Goal: Task Accomplishment & Management: Manage account settings

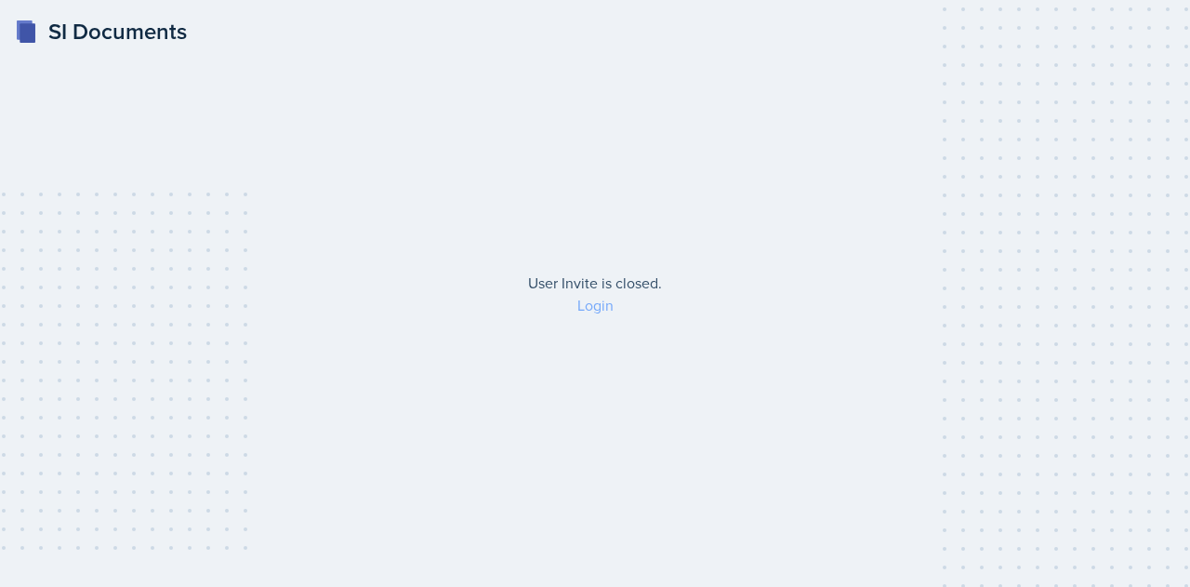
click at [592, 301] on link "Login" at bounding box center [595, 305] width 36 height 20
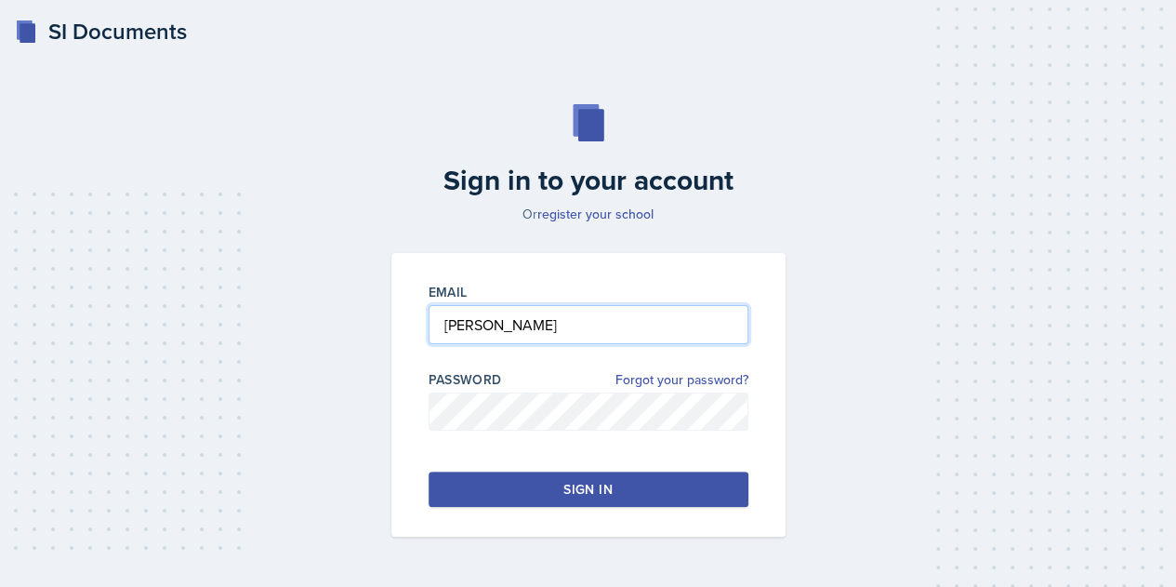
click at [502, 330] on input "[PERSON_NAME]" at bounding box center [589, 324] width 320 height 39
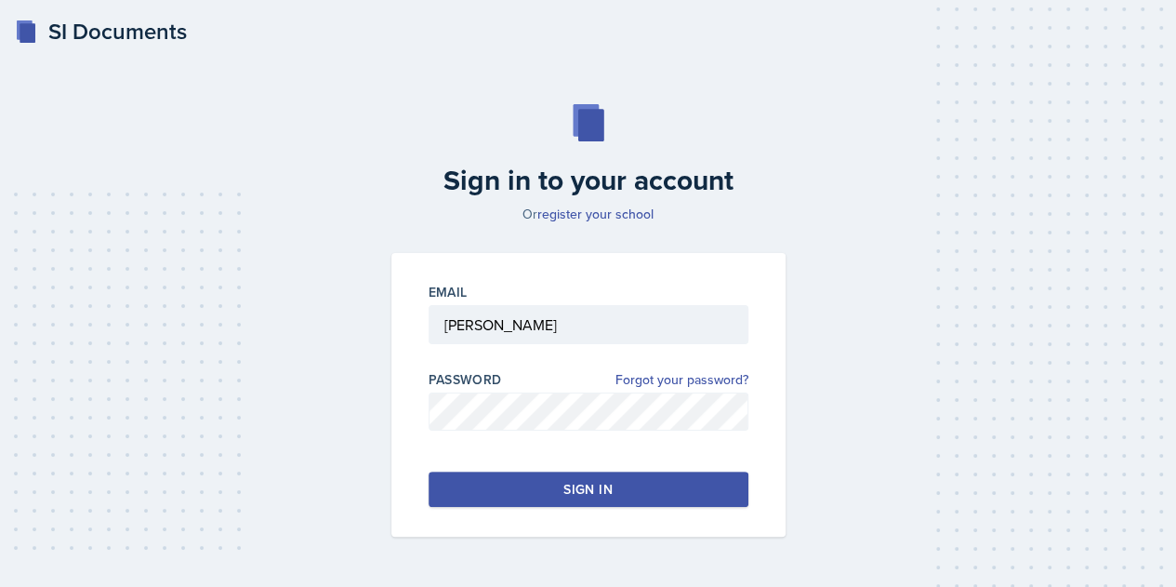
click at [509, 490] on button "Sign in" at bounding box center [589, 488] width 320 height 35
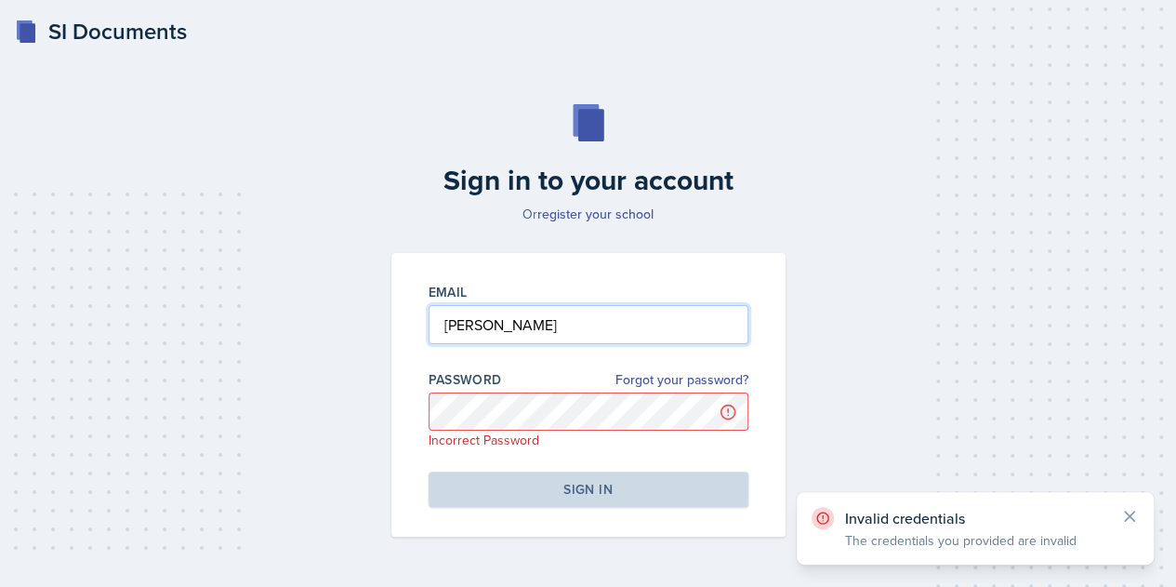
drag, startPoint x: 500, startPoint y: 336, endPoint x: 381, endPoint y: 306, distance: 122.7
click at [381, 306] on div "Email [PERSON_NAME] Password Forgot your password? Incorrect Password Sign in" at bounding box center [588, 395] width 417 height 284
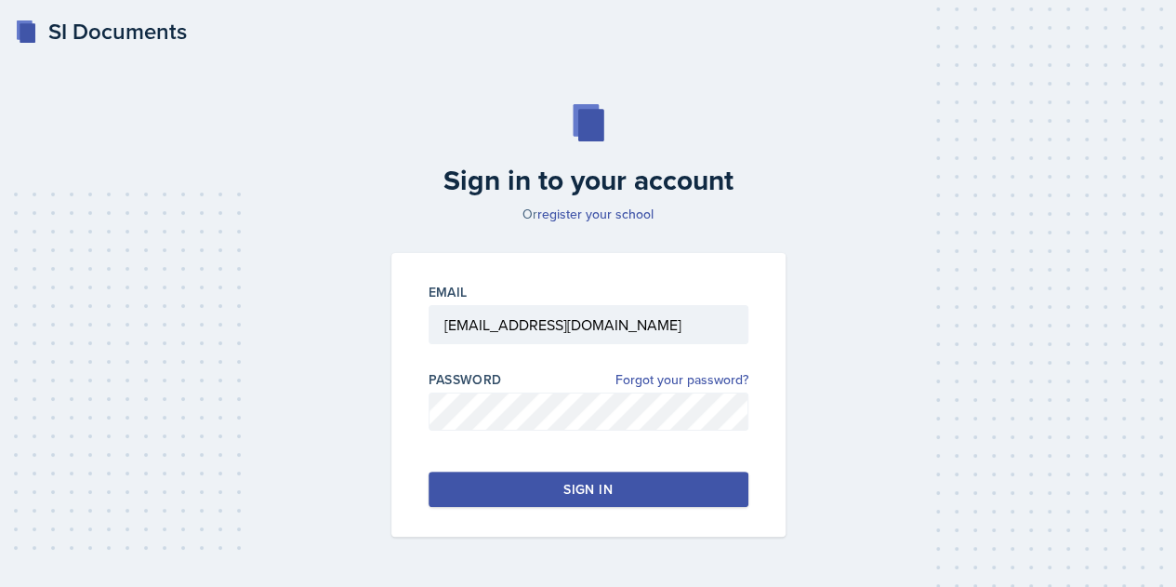
click at [532, 483] on button "Sign in" at bounding box center [589, 488] width 320 height 35
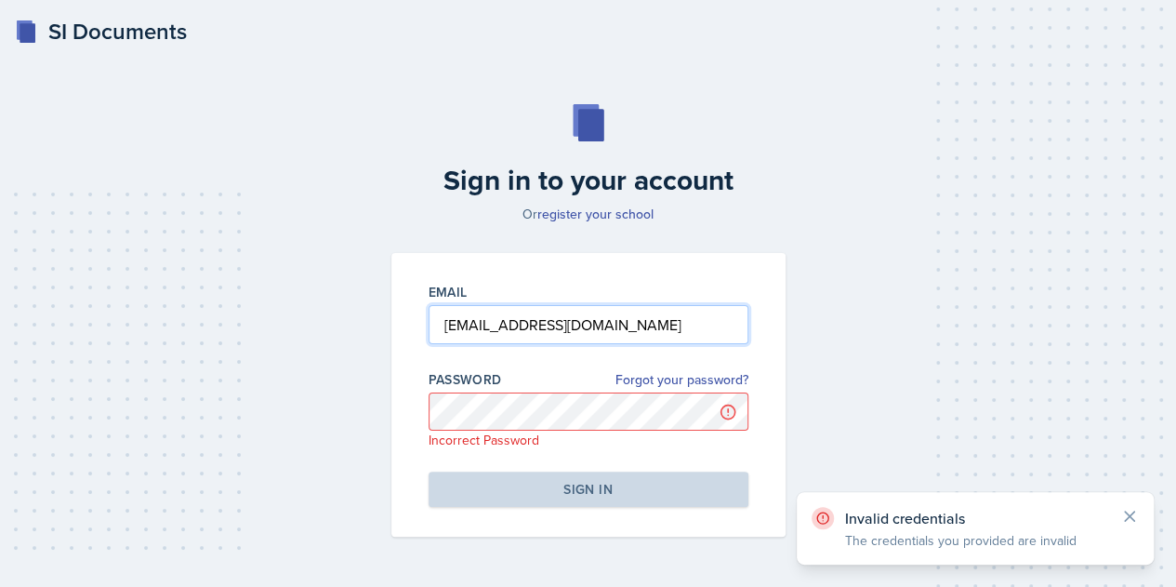
drag, startPoint x: 605, startPoint y: 336, endPoint x: 389, endPoint y: 332, distance: 216.7
click at [389, 332] on div "Email [EMAIL_ADDRESS][DOMAIN_NAME] Password Forgot your password? Incorrect Pas…" at bounding box center [588, 395] width 417 height 284
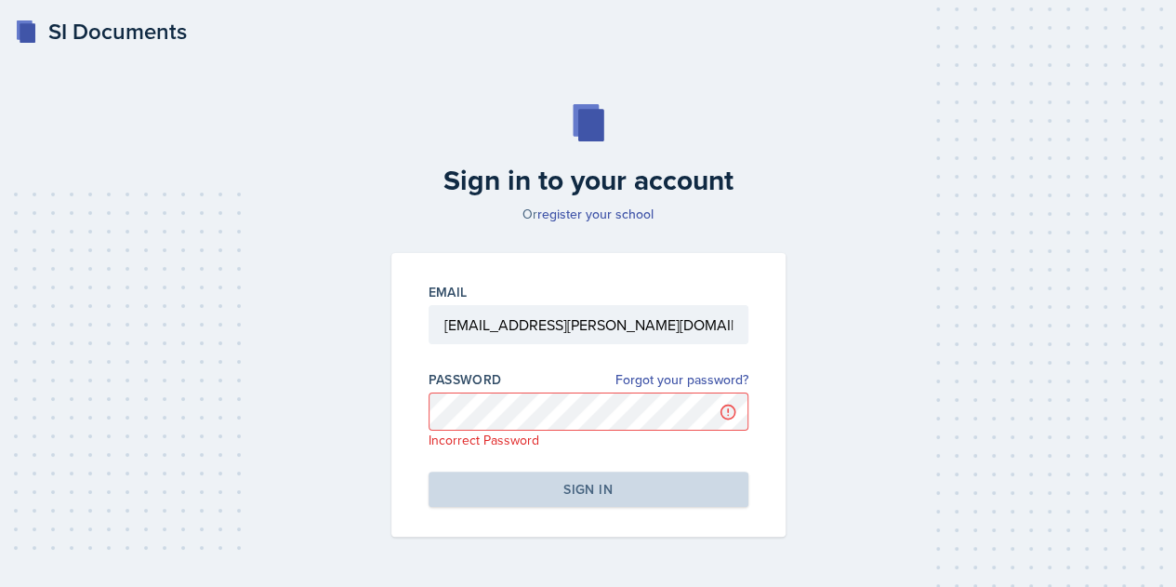
click at [483, 434] on p "Incorrect Password" at bounding box center [589, 439] width 320 height 19
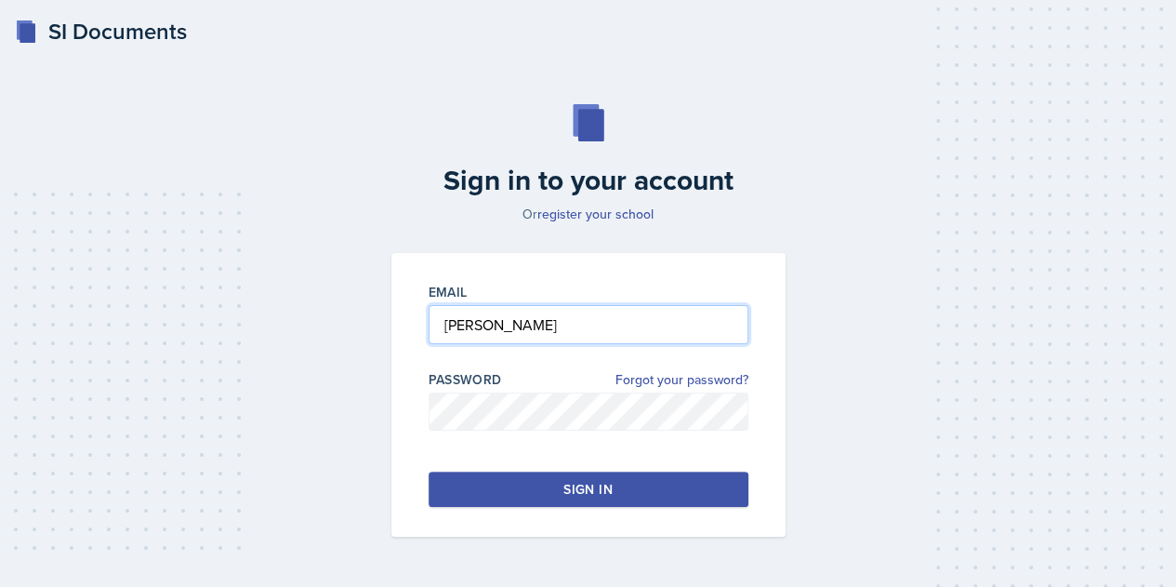
drag, startPoint x: 509, startPoint y: 337, endPoint x: 344, endPoint y: 321, distance: 165.4
click at [344, 321] on div "Sign in to your account Or register your school Email [PERSON_NAME] Password Fo…" at bounding box center [587, 320] width 1131 height 551
type input "[EMAIL_ADDRESS][PERSON_NAME][DOMAIN_NAME]"
click at [590, 503] on button "Sign in" at bounding box center [589, 488] width 320 height 35
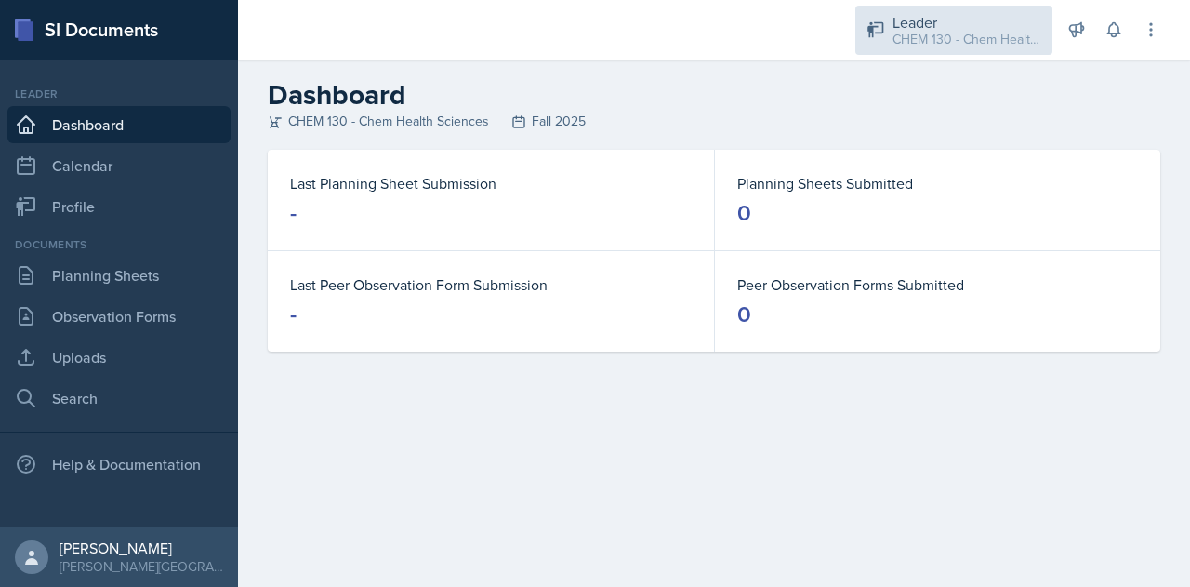
click at [955, 23] on div "Leader" at bounding box center [967, 22] width 149 height 22
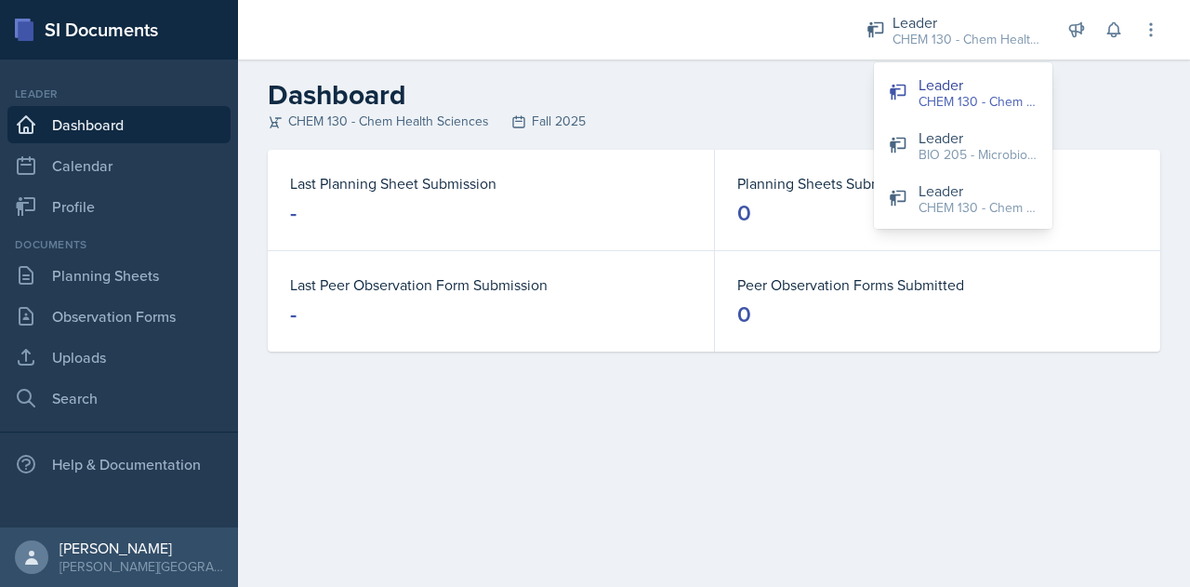
click at [581, 61] on header "Dashboard CHEM 130 - Chem Health Sciences Fall 2025" at bounding box center [714, 105] width 952 height 90
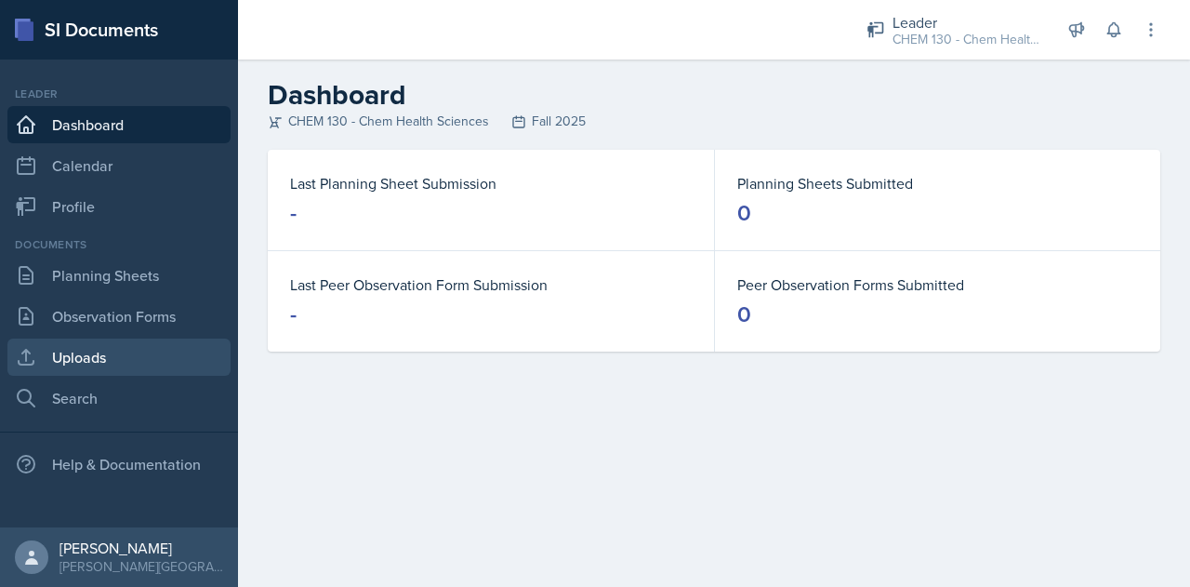
click at [67, 338] on link "Uploads" at bounding box center [118, 356] width 223 height 37
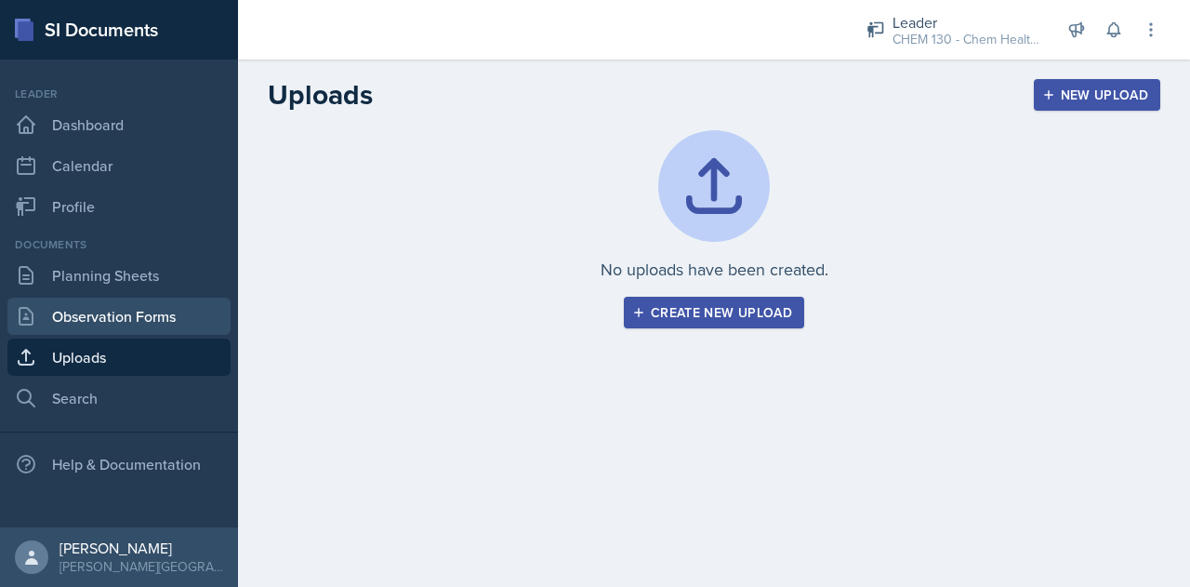
click at [81, 324] on link "Observation Forms" at bounding box center [118, 316] width 223 height 37
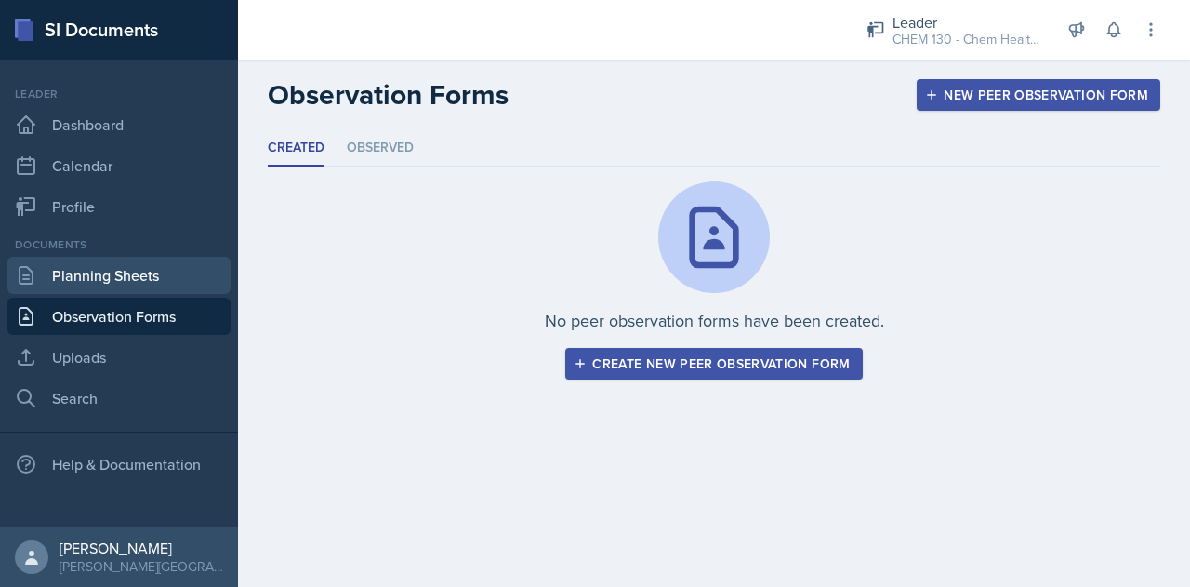
click at [84, 275] on link "Planning Sheets" at bounding box center [118, 275] width 223 height 37
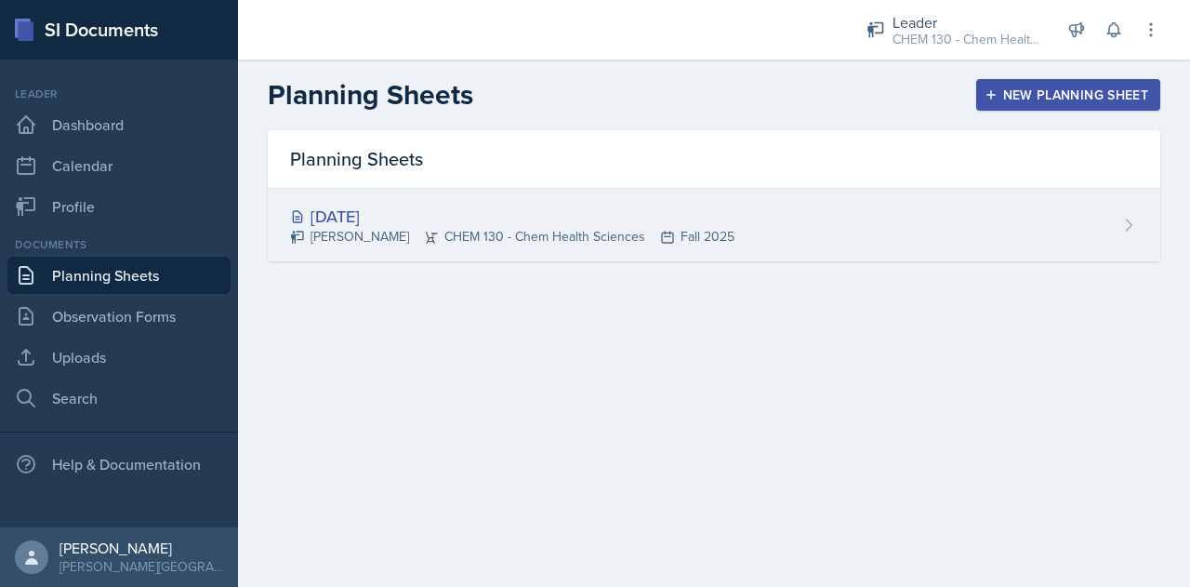
click at [1104, 245] on div "[DATE] [PERSON_NAME] CHEM 130 - Chem Health Sciences Fall 2025" at bounding box center [714, 225] width 893 height 73
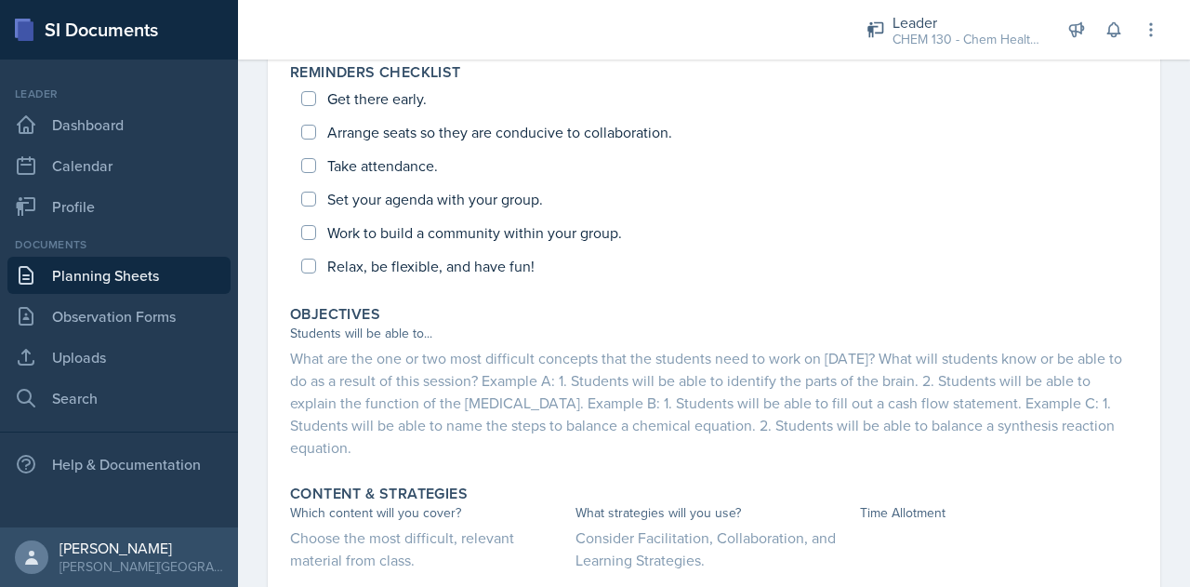
scroll to position [777, 0]
